Goal: Task Accomplishment & Management: Use online tool/utility

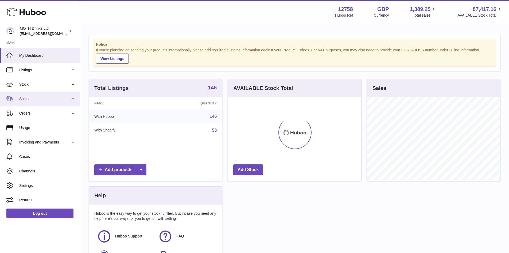
scroll to position [83, 133]
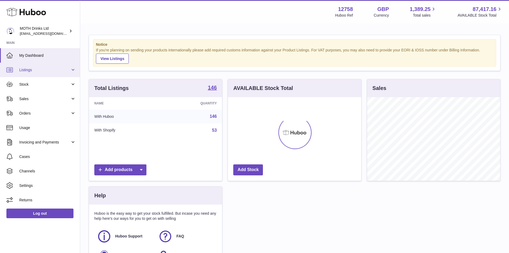
click at [33, 71] on span "Listings" at bounding box center [44, 69] width 51 height 5
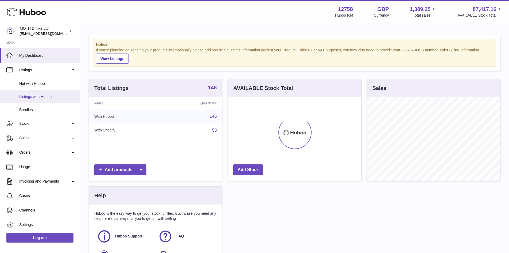
click at [33, 96] on span "Listings with Huboo" at bounding box center [47, 96] width 57 height 5
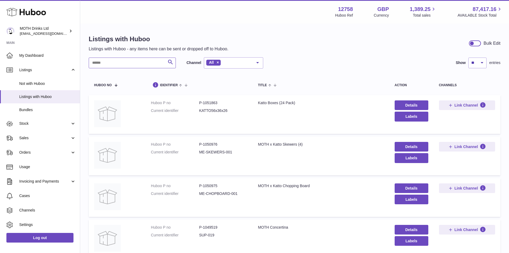
click at [102, 66] on input "text" at bounding box center [132, 62] width 87 height 11
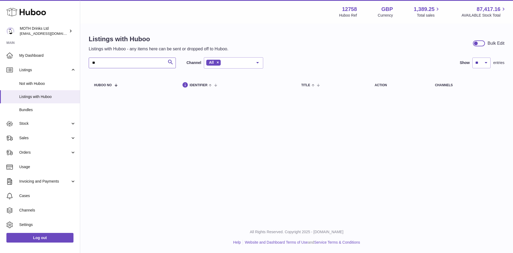
type input "*"
